Goal: Use online tool/utility: Utilize a website feature to perform a specific function

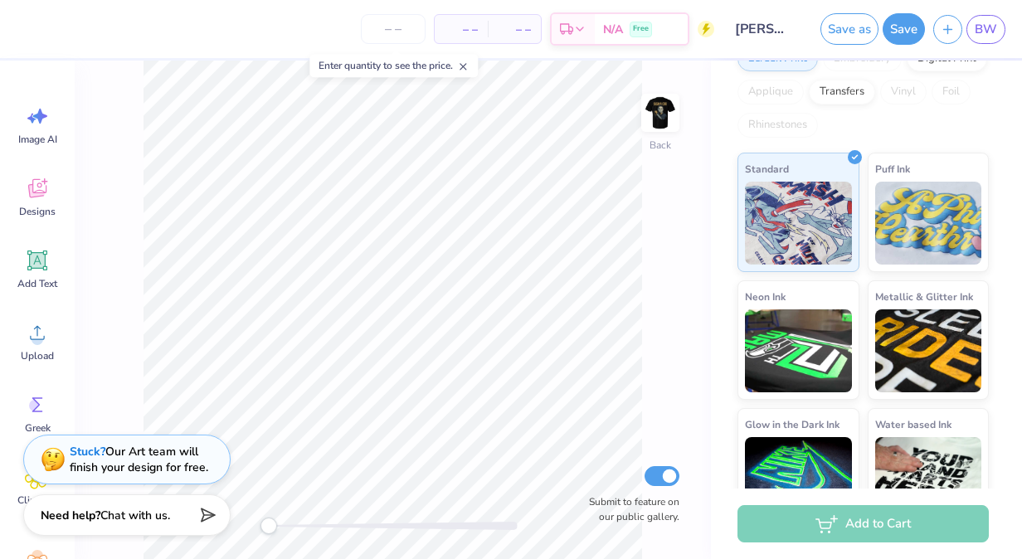
scroll to position [300, 0]
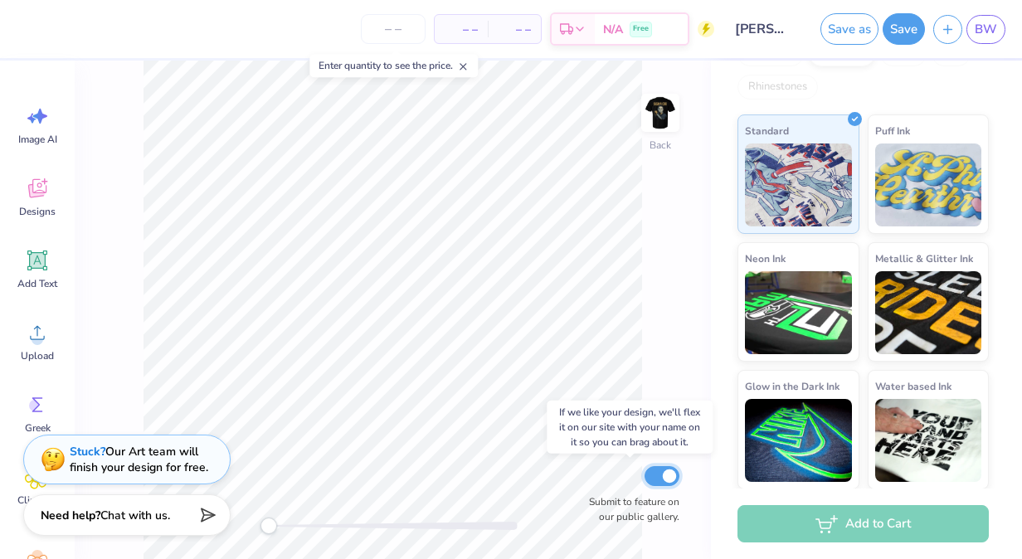
click at [656, 472] on input "Submit to feature on our public gallery." at bounding box center [662, 476] width 35 height 20
checkbox input "false"
click at [467, 67] on icon at bounding box center [463, 67] width 12 height 12
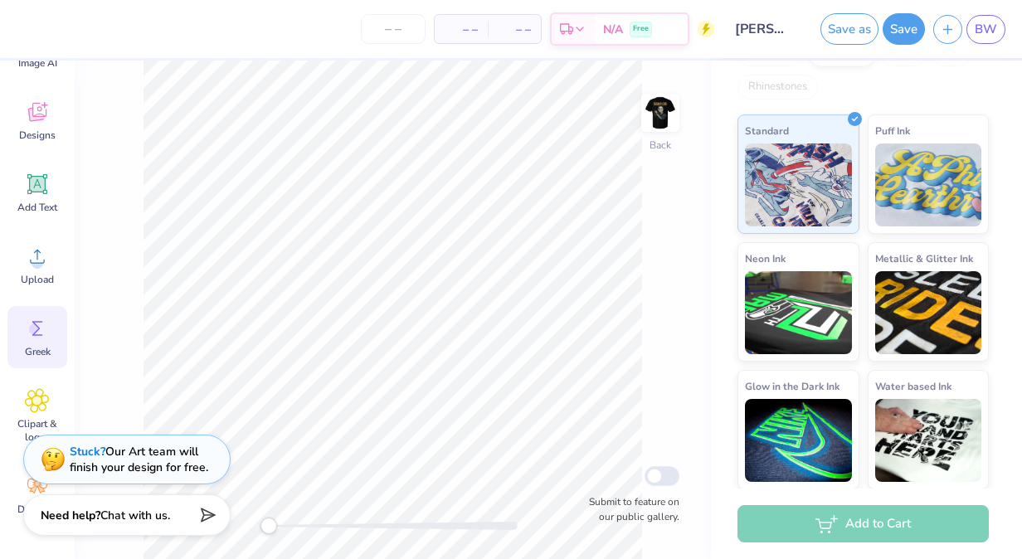
scroll to position [75, 0]
click at [30, 317] on icon at bounding box center [37, 329] width 25 height 25
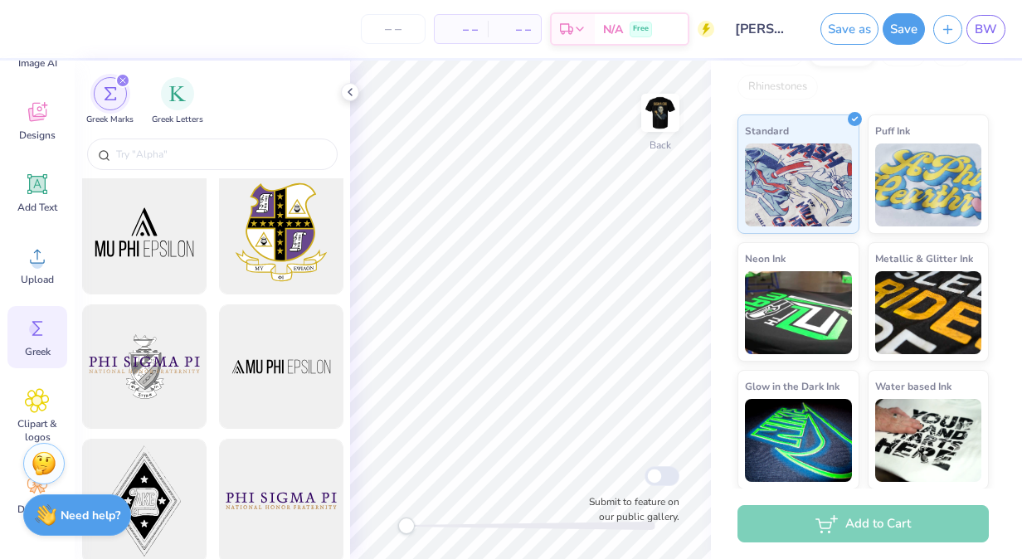
scroll to position [0, 0]
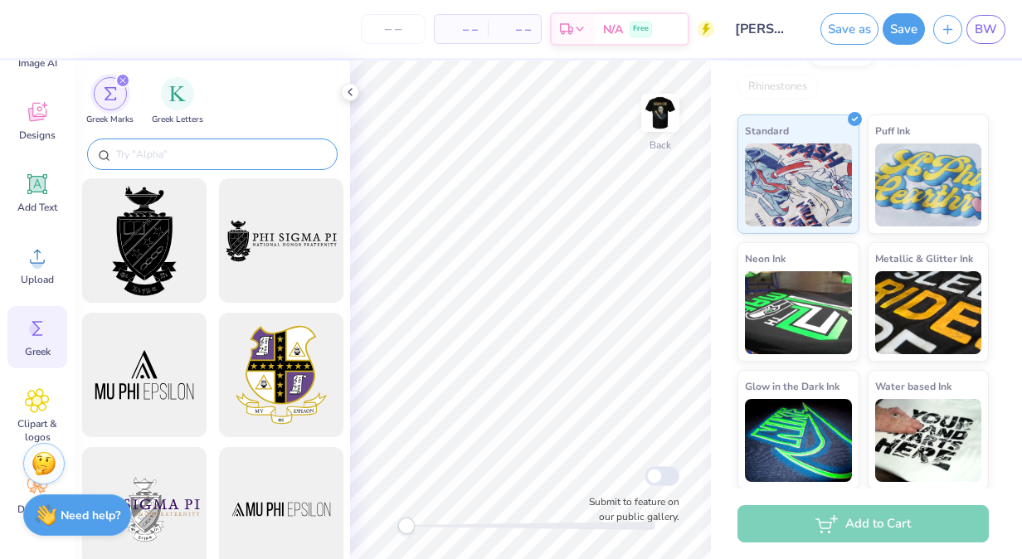
click at [147, 144] on div at bounding box center [212, 155] width 251 height 32
click at [149, 168] on div at bounding box center [212, 155] width 251 height 32
click at [149, 156] on input "text" at bounding box center [220, 154] width 212 height 17
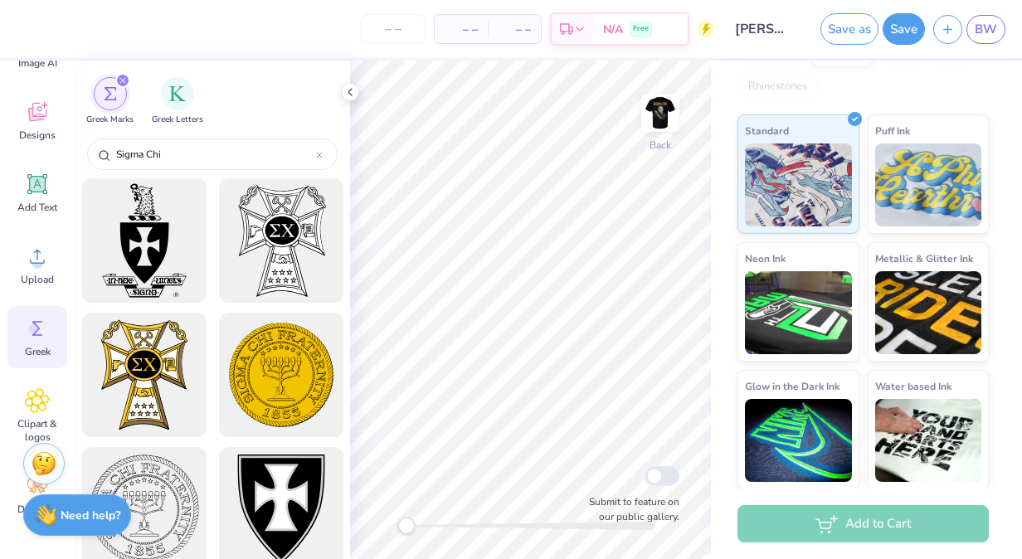
type input "Sigma Chi"
click at [119, 81] on icon "filter for Greek Marks" at bounding box center [122, 80] width 7 height 7
click at [120, 73] on div "Greek Marks Greek Letters" at bounding box center [212, 98] width 275 height 74
click at [121, 83] on icon "filter for Greek Marks" at bounding box center [122, 80] width 7 height 7
click at [119, 81] on icon "filter for Greek Marks" at bounding box center [122, 80] width 7 height 7
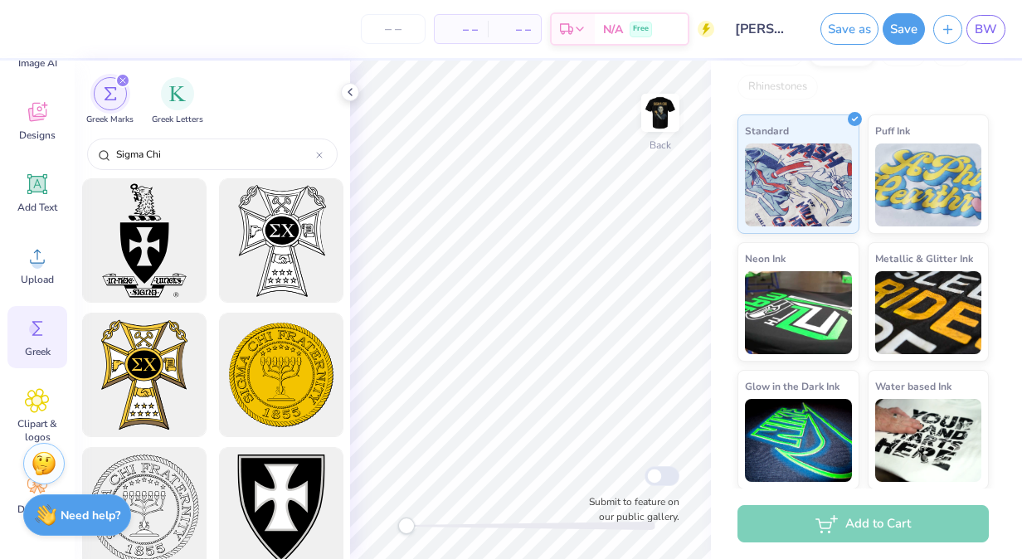
click at [119, 81] on icon "filter for Greek Marks" at bounding box center [122, 80] width 7 height 7
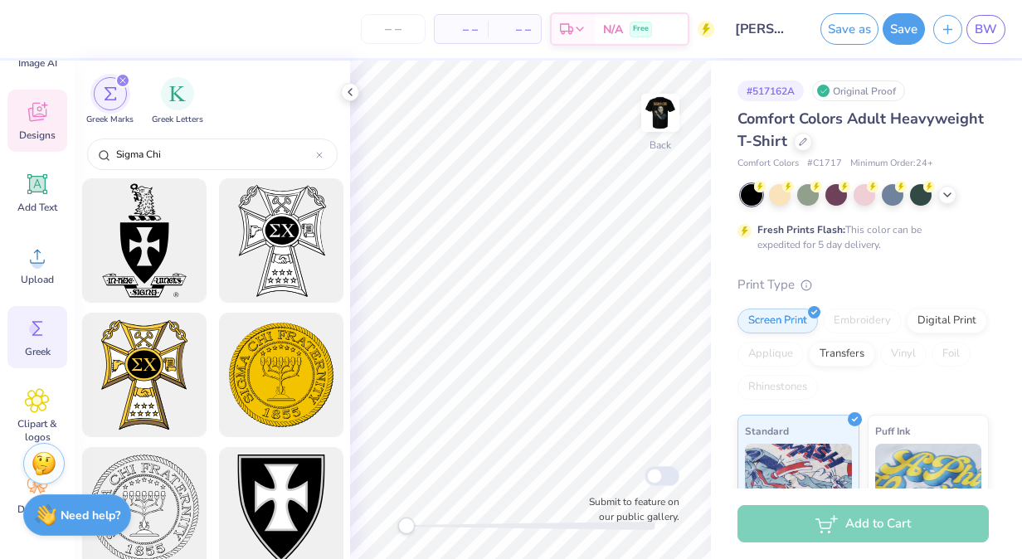
click at [40, 113] on icon at bounding box center [37, 112] width 25 height 25
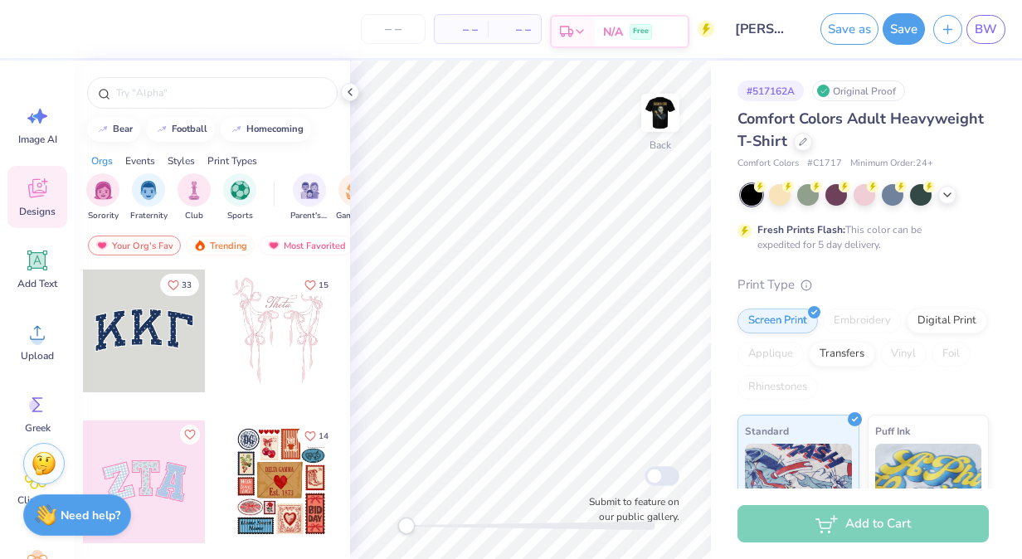
click at [660, 27] on div "N/A Free" at bounding box center [641, 32] width 93 height 30
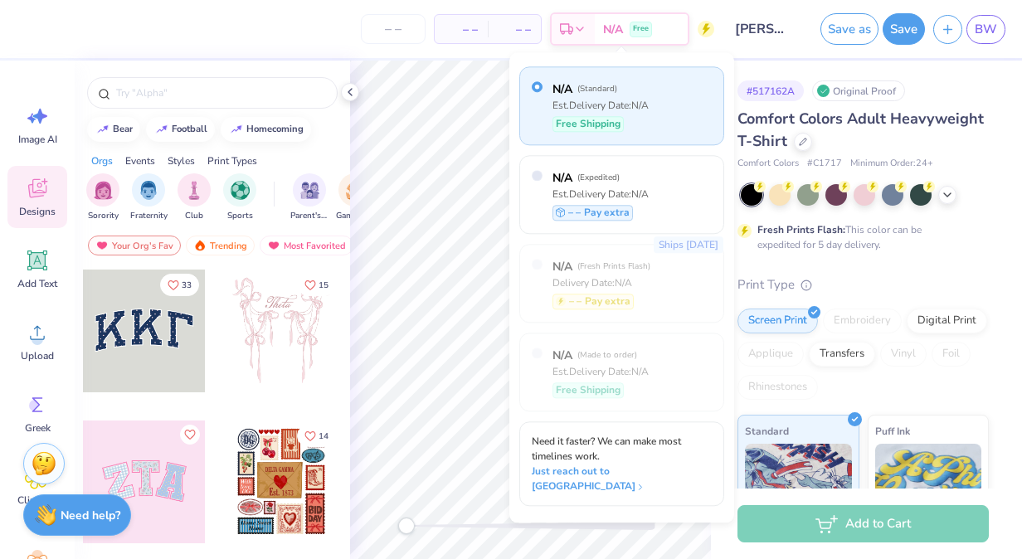
click at [714, 31] on circle at bounding box center [706, 29] width 17 height 17
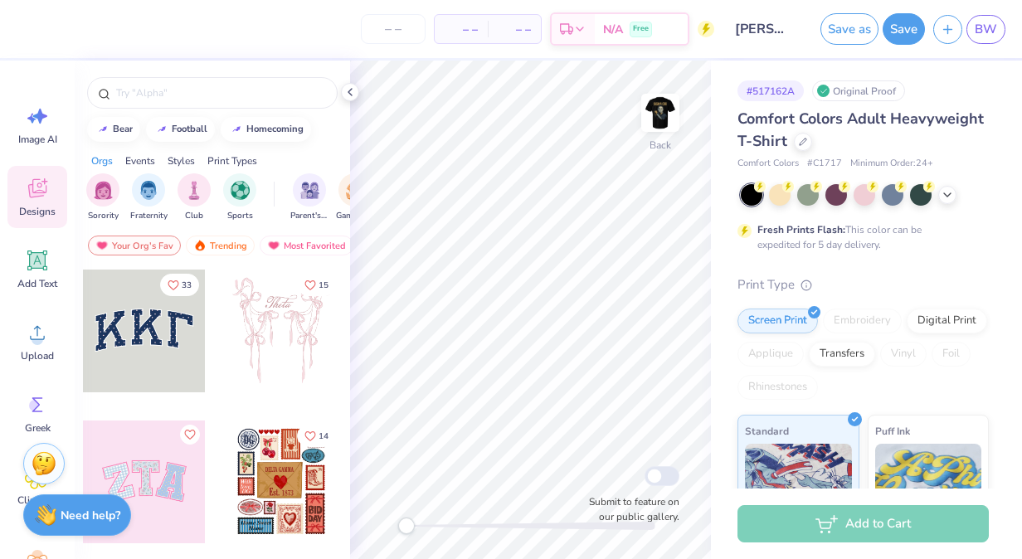
click at [755, 27] on input "Mike Myers Sigma Chi" at bounding box center [763, 28] width 81 height 33
click at [988, 27] on span "BW" at bounding box center [986, 29] width 22 height 19
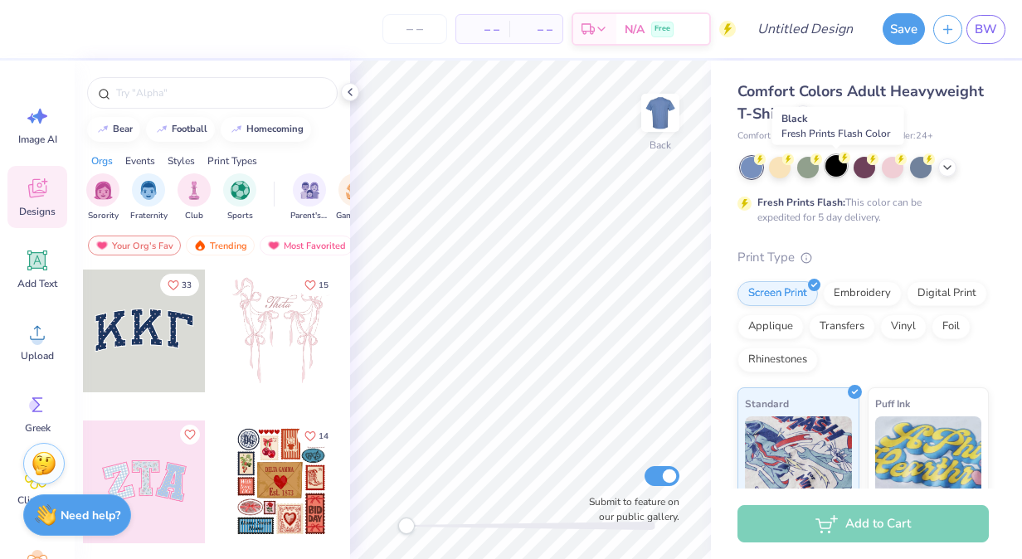
click at [840, 166] on div at bounding box center [836, 166] width 22 height 22
click at [348, 92] on icon at bounding box center [349, 91] width 13 height 13
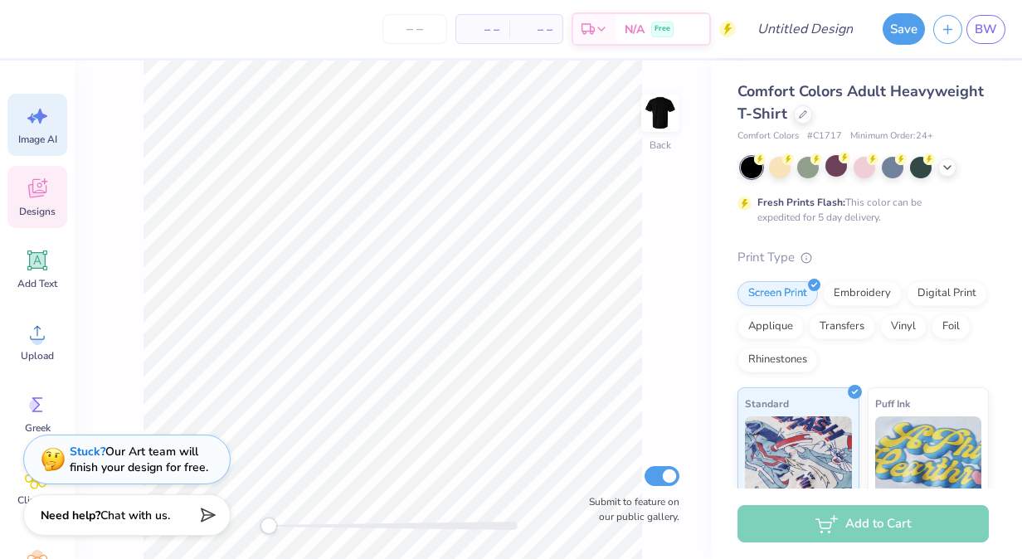
click at [30, 118] on icon at bounding box center [31, 119] width 9 height 10
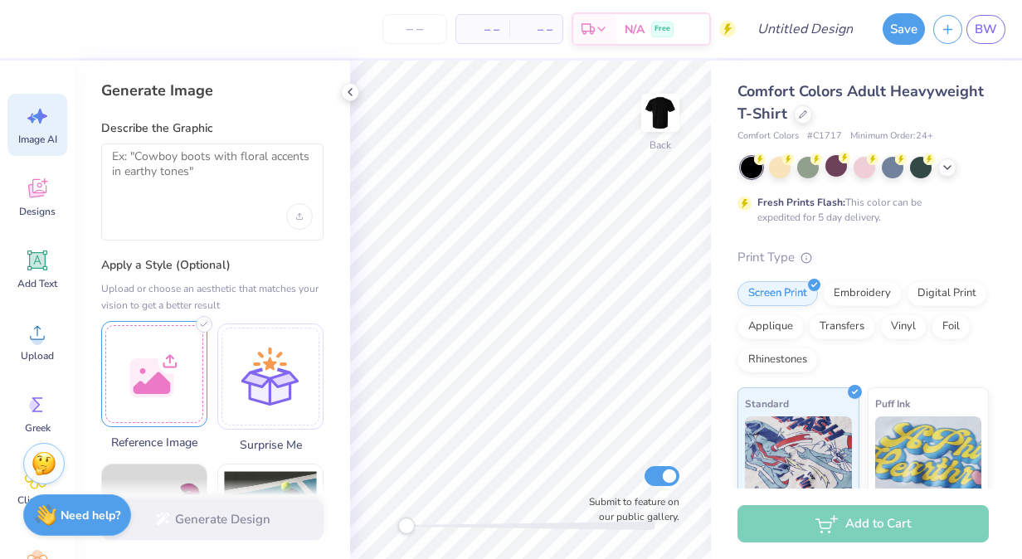
click at [142, 348] on div at bounding box center [154, 374] width 106 height 106
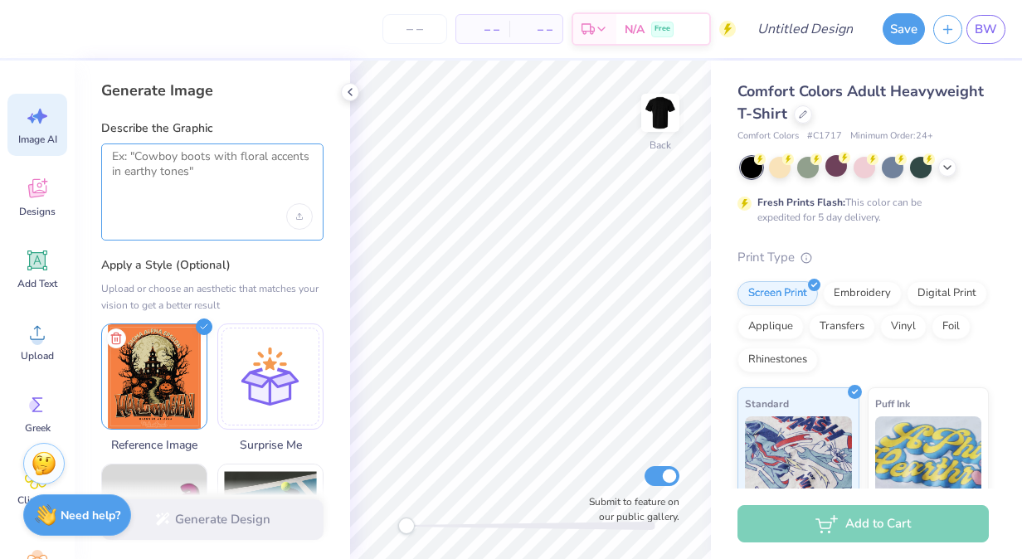
click at [181, 187] on textarea at bounding box center [212, 169] width 201 height 41
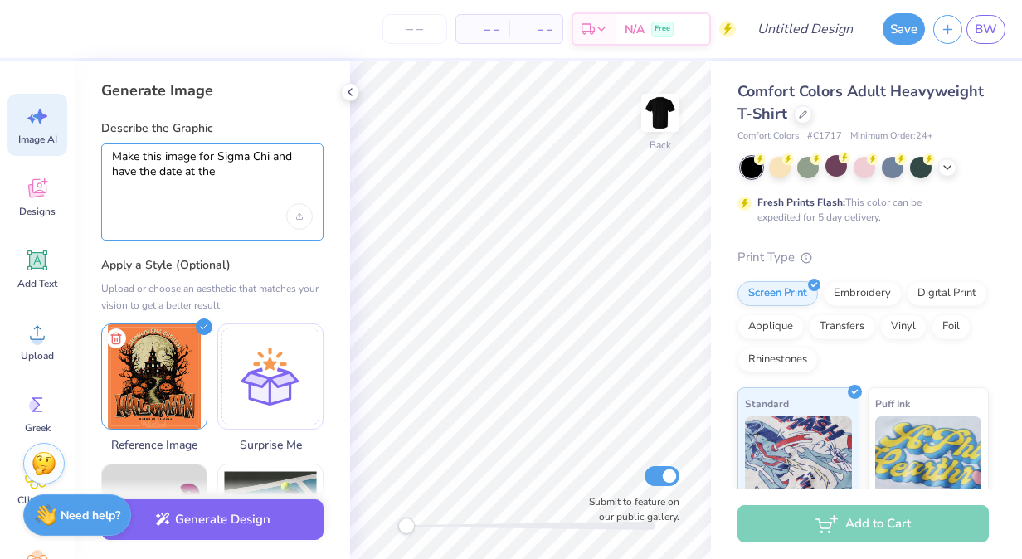
click at [219, 153] on textarea "Make this image for Sigma Chi and have the date at the" at bounding box center [212, 169] width 201 height 41
click at [279, 161] on textarea "Make this image for "Sigma Chi and have the date at the" at bounding box center [212, 169] width 201 height 41
click at [300, 173] on textarea "Make this image for "Sigma Chi x Alpha Phi" and have the date at the" at bounding box center [212, 169] width 201 height 41
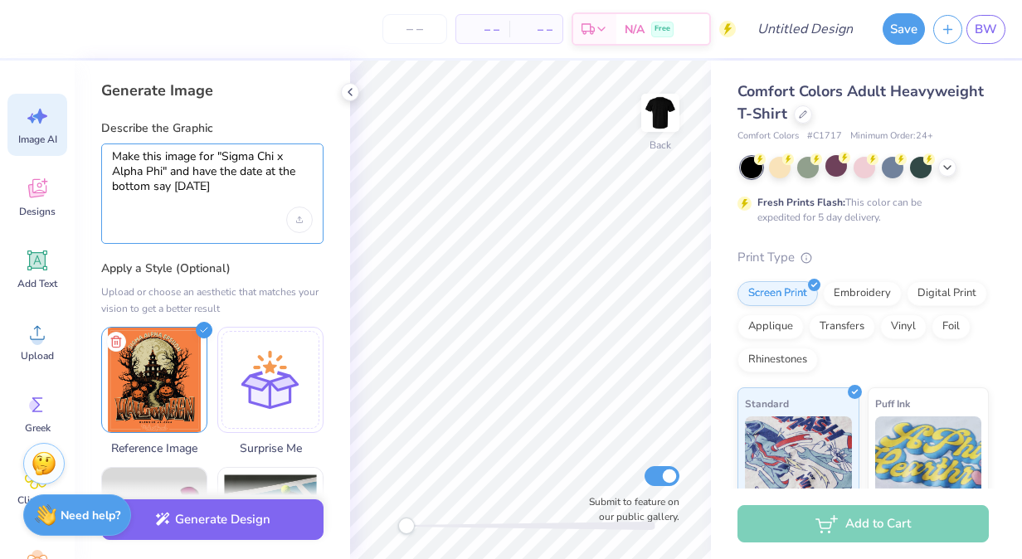
click at [239, 187] on textarea "Make this image for "Sigma Chi x Alpha Phi" and have the date at the bottom say…" at bounding box center [212, 171] width 201 height 45
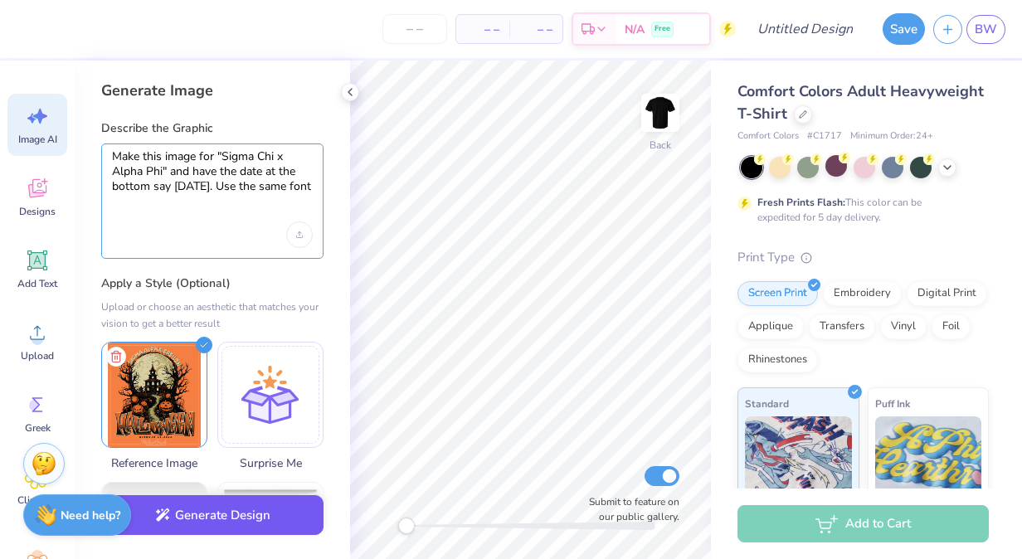
type textarea "Make this image for "Sigma Chi x Alpha Phi" and have the date at the bottom say…"
click at [237, 523] on button "Generate Design" at bounding box center [212, 515] width 222 height 41
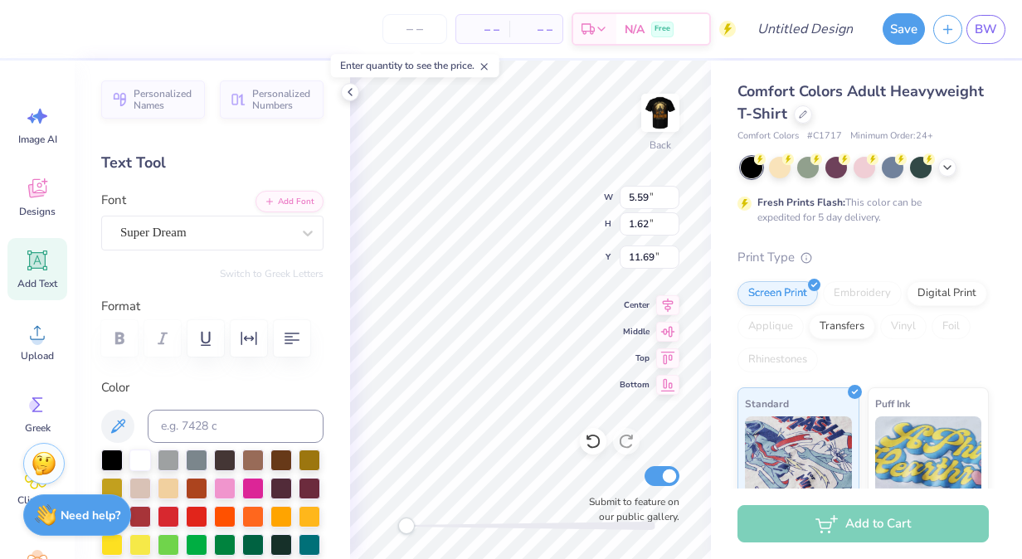
scroll to position [12, 2]
